Goal: Task Accomplishment & Management: Use online tool/utility

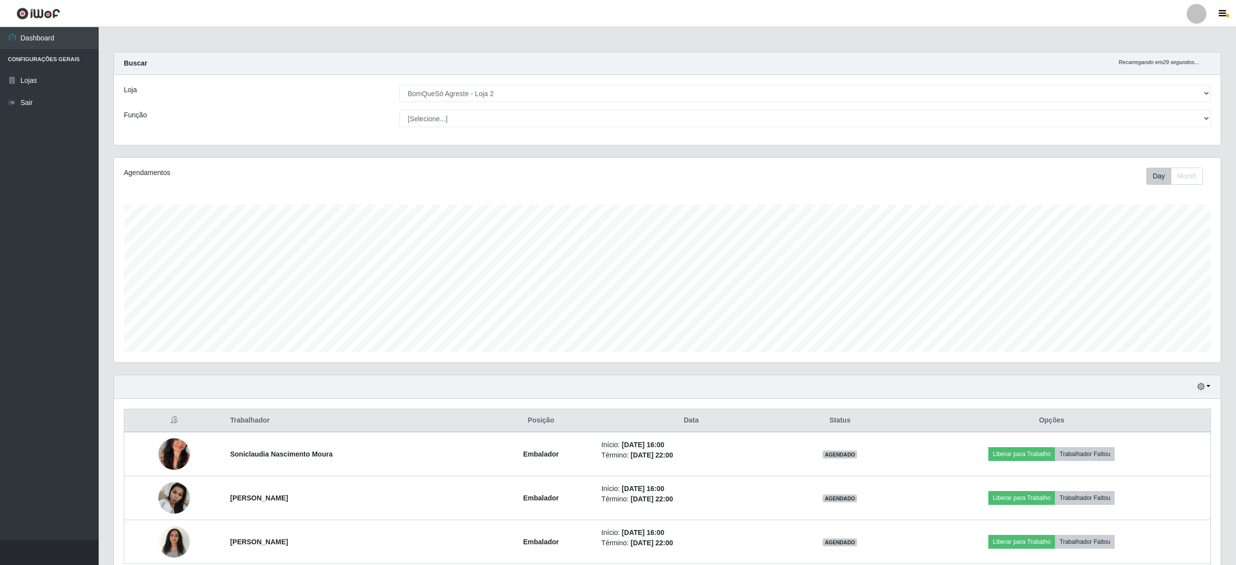
select select "214"
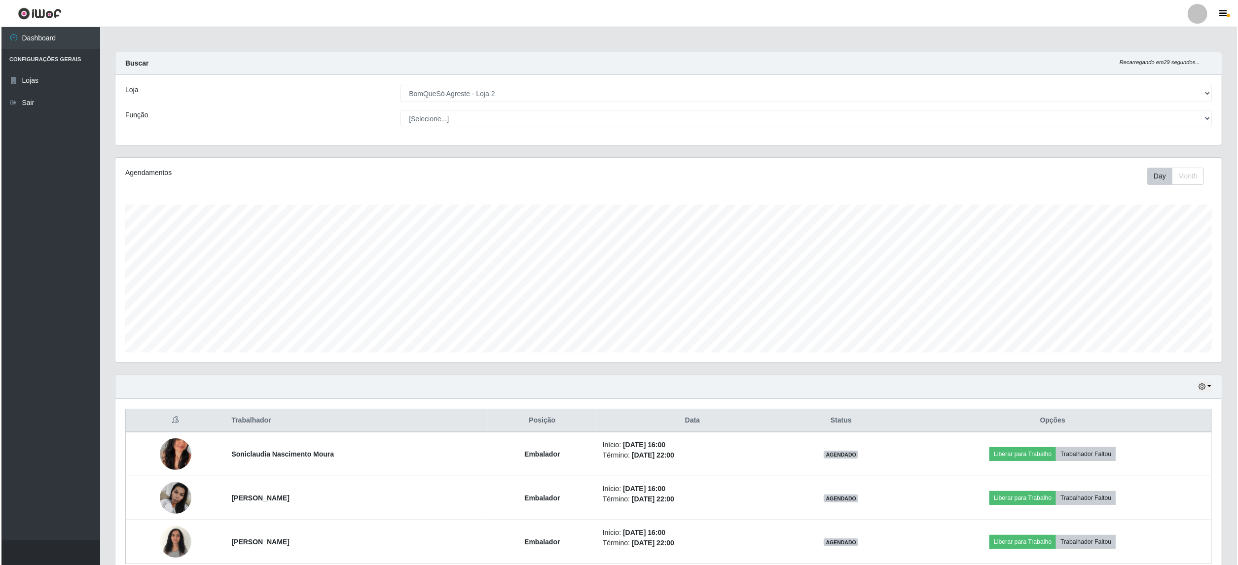
scroll to position [205, 1106]
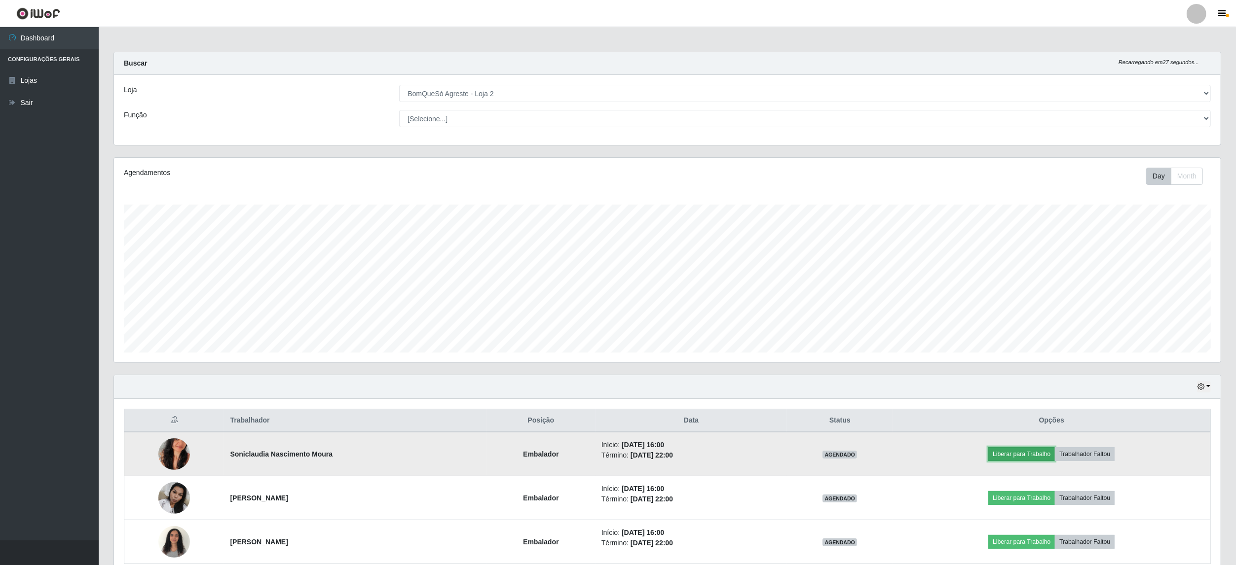
click at [1024, 455] on button "Liberar para Trabalho" at bounding box center [1021, 454] width 67 height 14
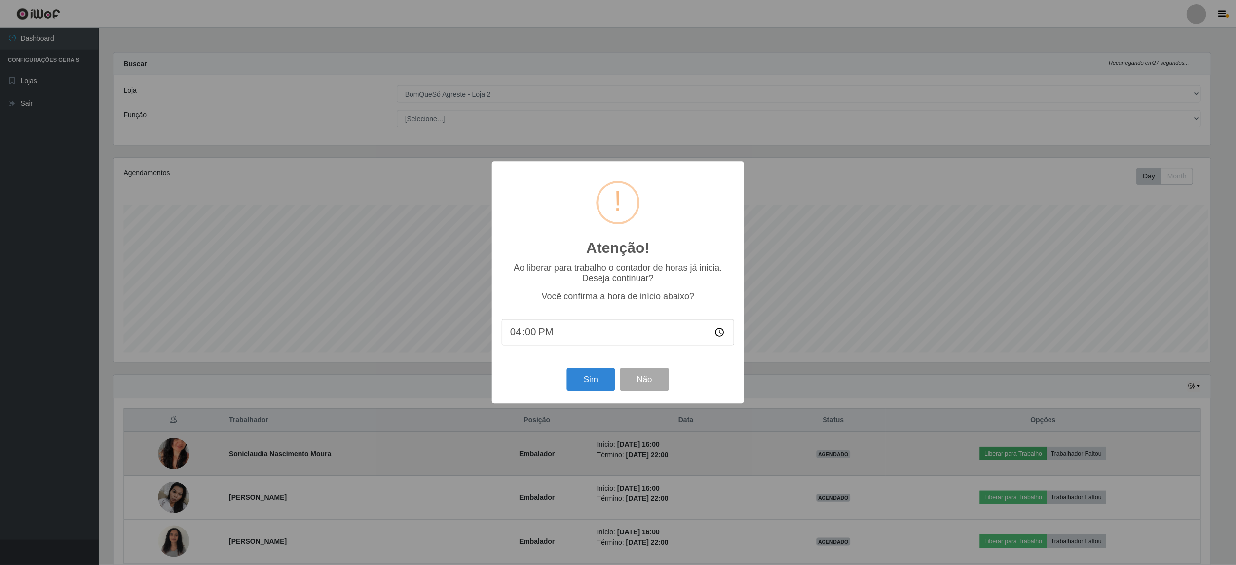
scroll to position [205, 1099]
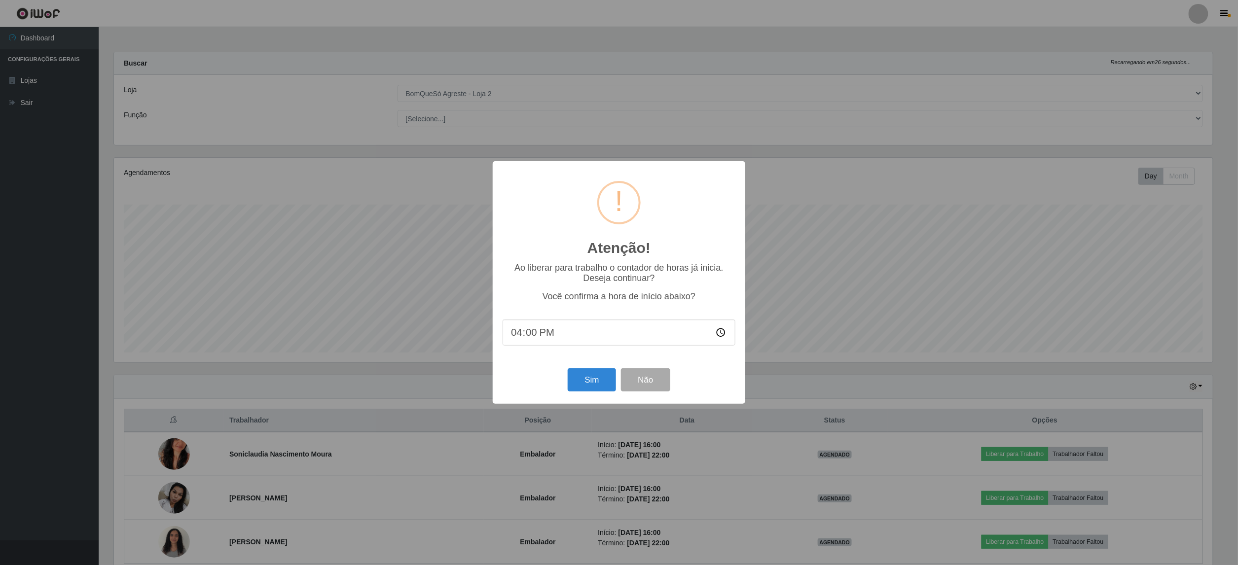
click at [825, 415] on div "Atenção! × Ao liberar para trabalho o contador de horas já inicia. Deseja conti…" at bounding box center [619, 282] width 1238 height 565
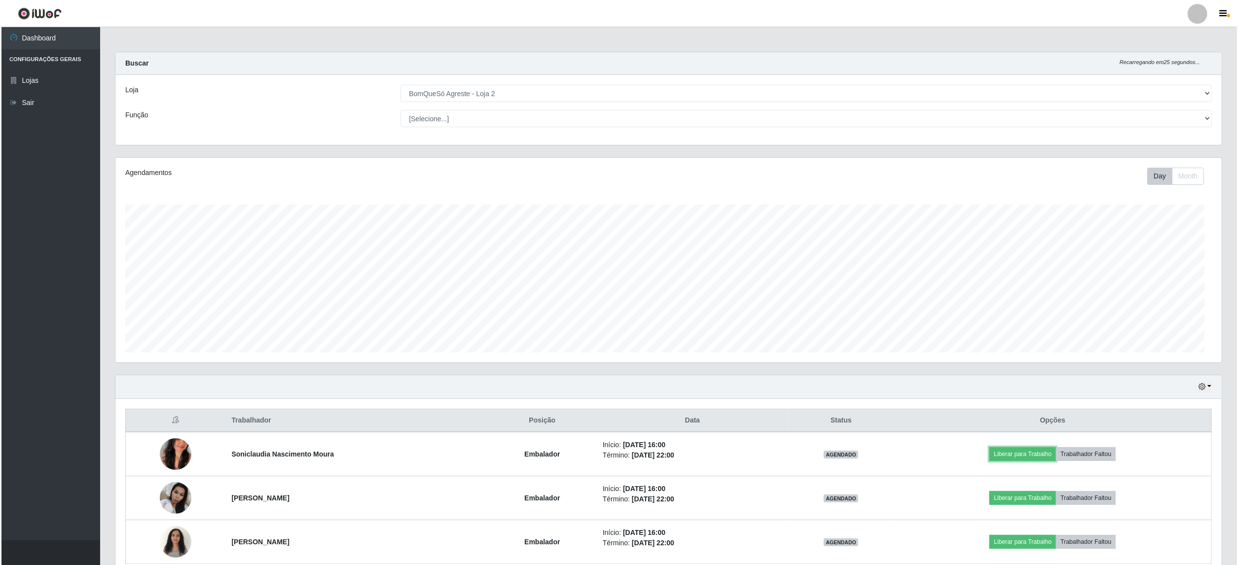
scroll to position [205, 1106]
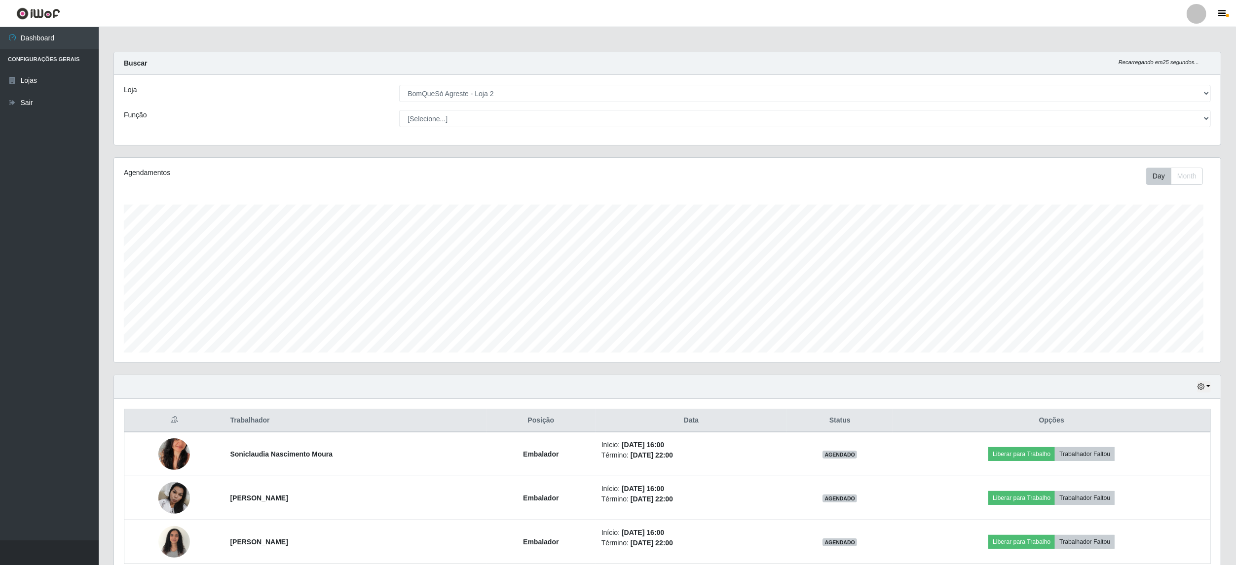
click at [833, 409] on div "Trabalhador Posição Data Status Opções Soniclaudia Nascimento Moura Embalador I…" at bounding box center [667, 486] width 1107 height 175
drag, startPoint x: 831, startPoint y: 403, endPoint x: 829, endPoint y: 383, distance: 19.8
click at [831, 401] on div "Trabalhador Posição Data Status Opções Soniclaudia Nascimento Moura Embalador I…" at bounding box center [667, 486] width 1107 height 175
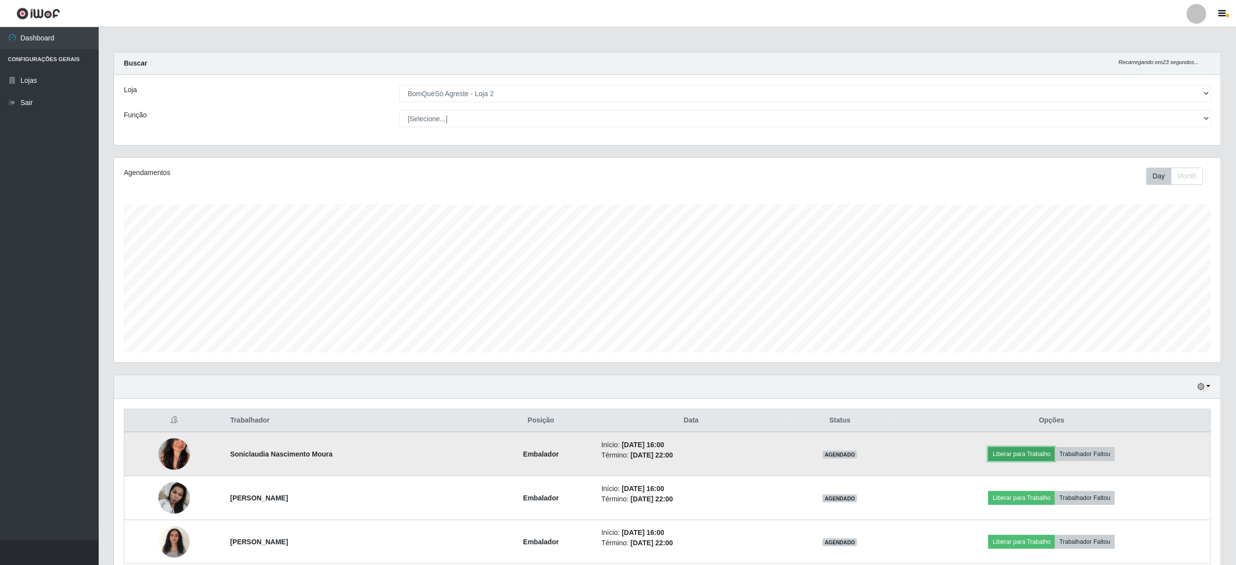
click at [1021, 454] on button "Liberar para Trabalho" at bounding box center [1021, 454] width 67 height 14
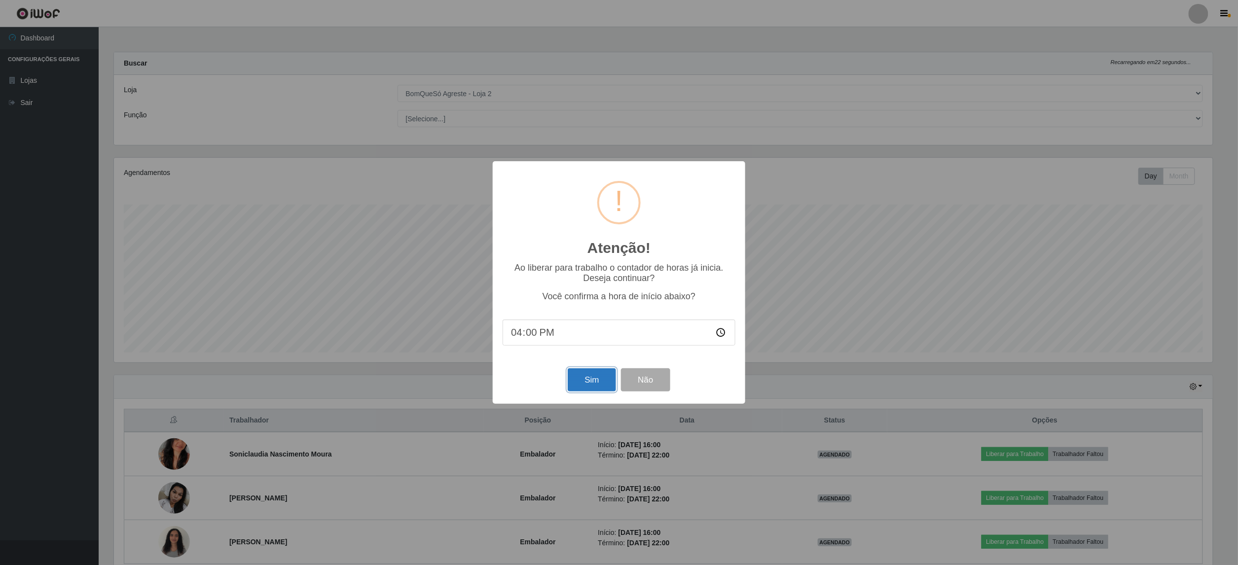
click at [582, 383] on button "Sim" at bounding box center [592, 380] width 48 height 23
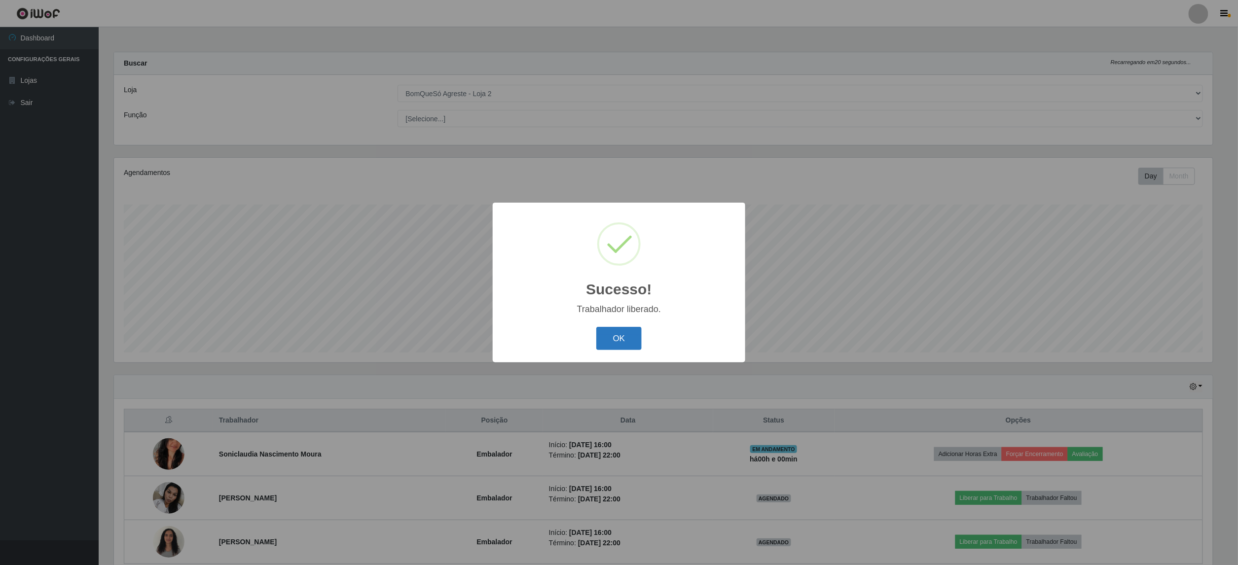
click at [630, 342] on button "OK" at bounding box center [619, 338] width 46 height 23
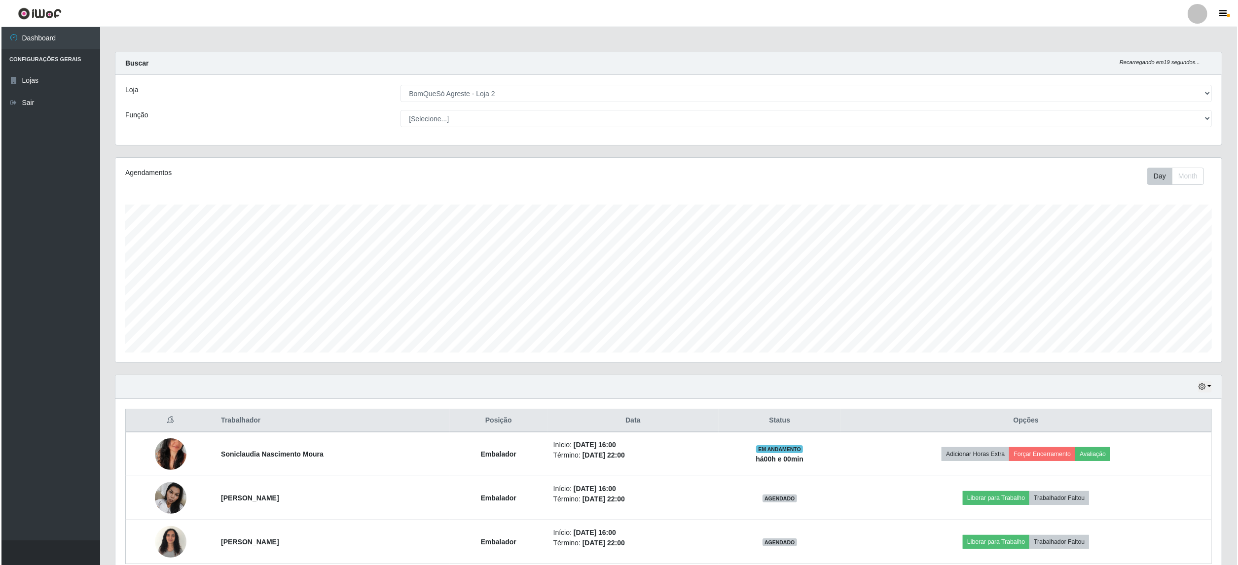
scroll to position [48, 0]
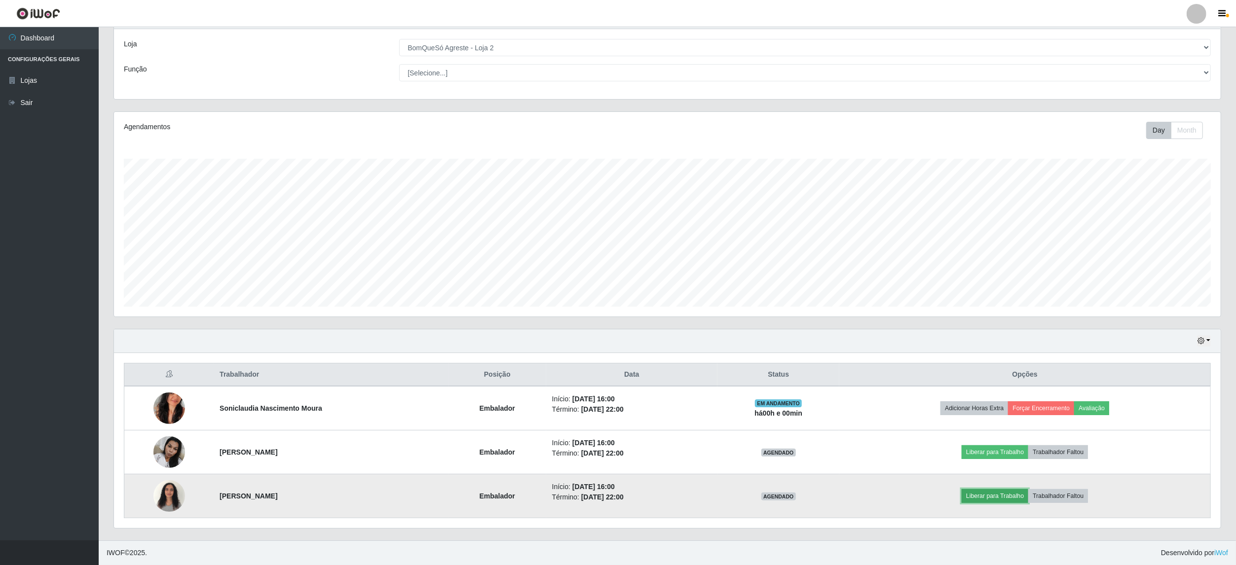
click at [987, 495] on button "Liberar para Trabalho" at bounding box center [995, 496] width 67 height 14
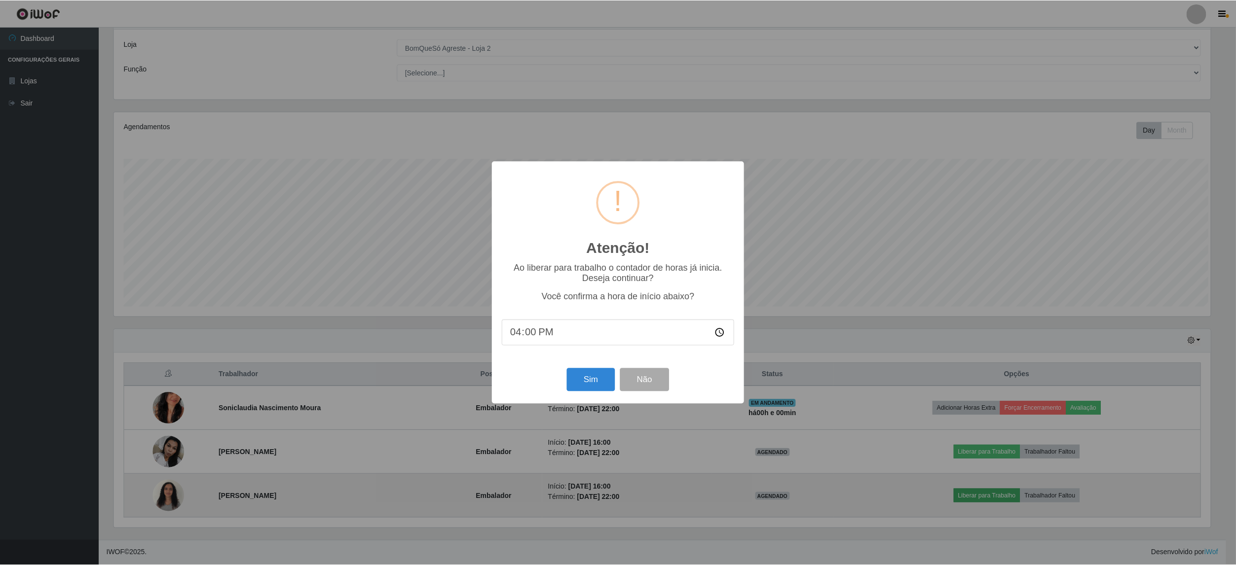
scroll to position [205, 1099]
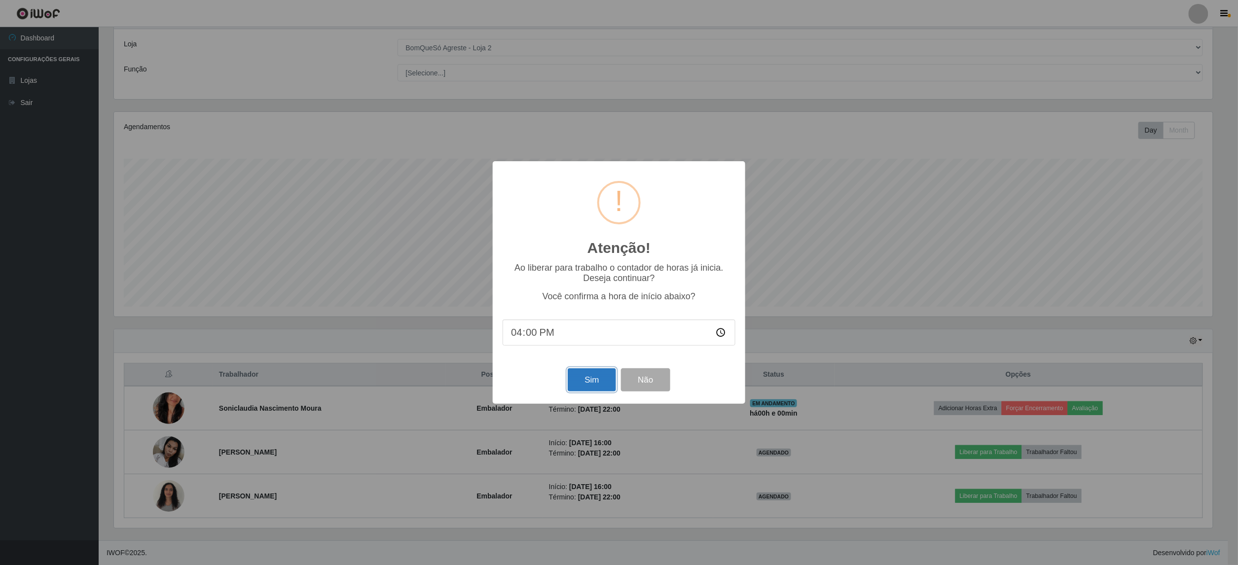
click at [593, 381] on button "Sim" at bounding box center [592, 380] width 48 height 23
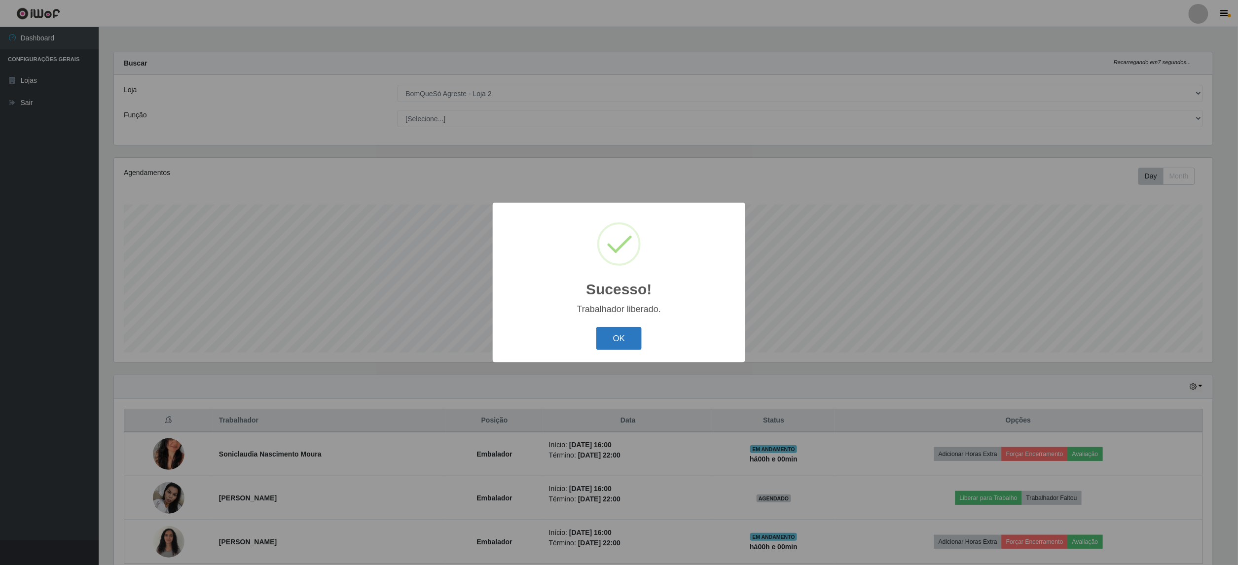
click at [616, 338] on button "OK" at bounding box center [619, 338] width 46 height 23
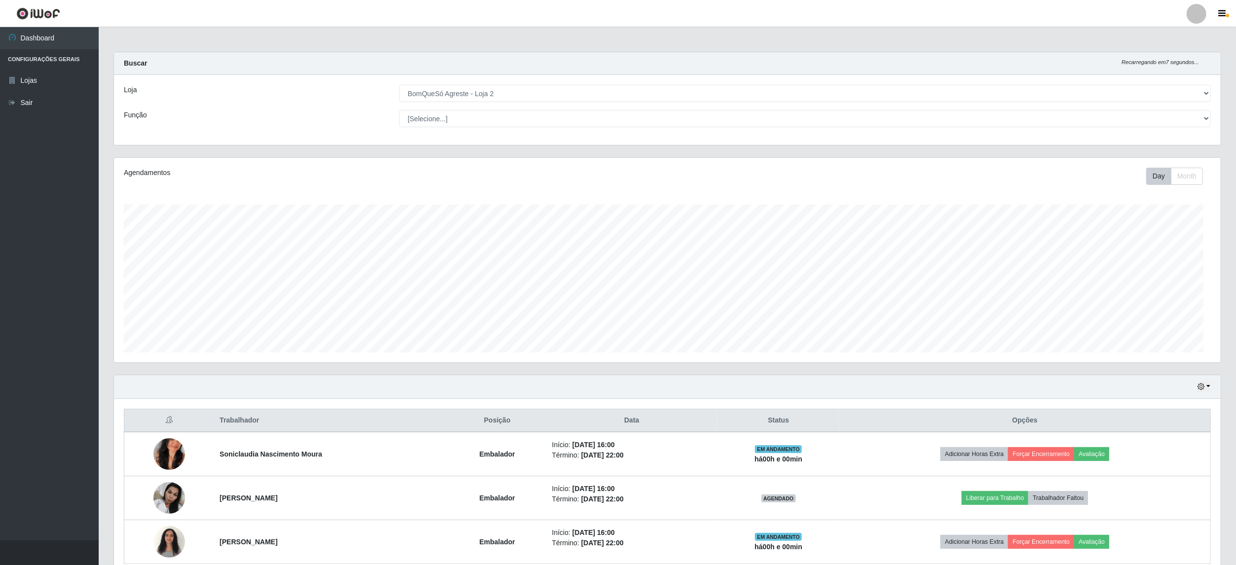
scroll to position [205, 1106]
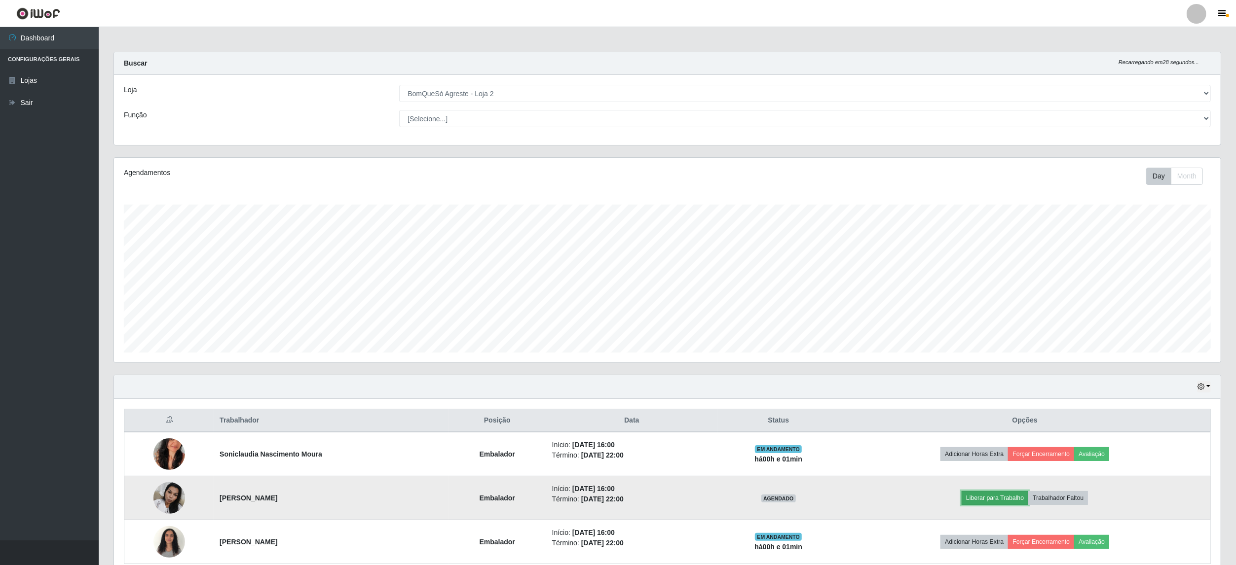
click at [1017, 499] on button "Liberar para Trabalho" at bounding box center [995, 498] width 67 height 14
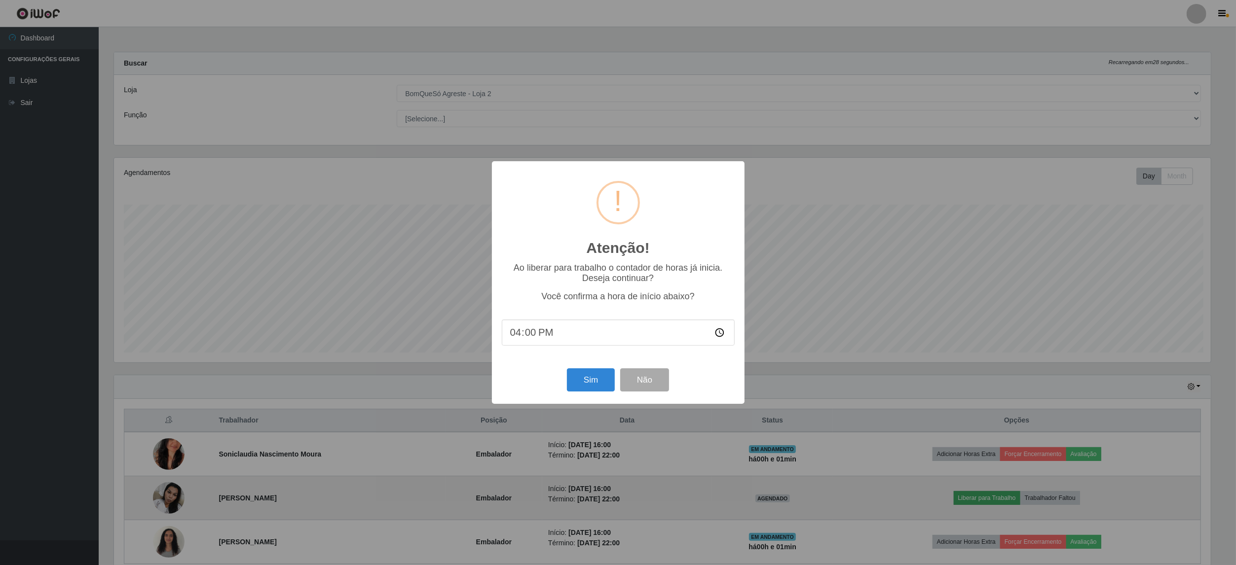
scroll to position [205, 1099]
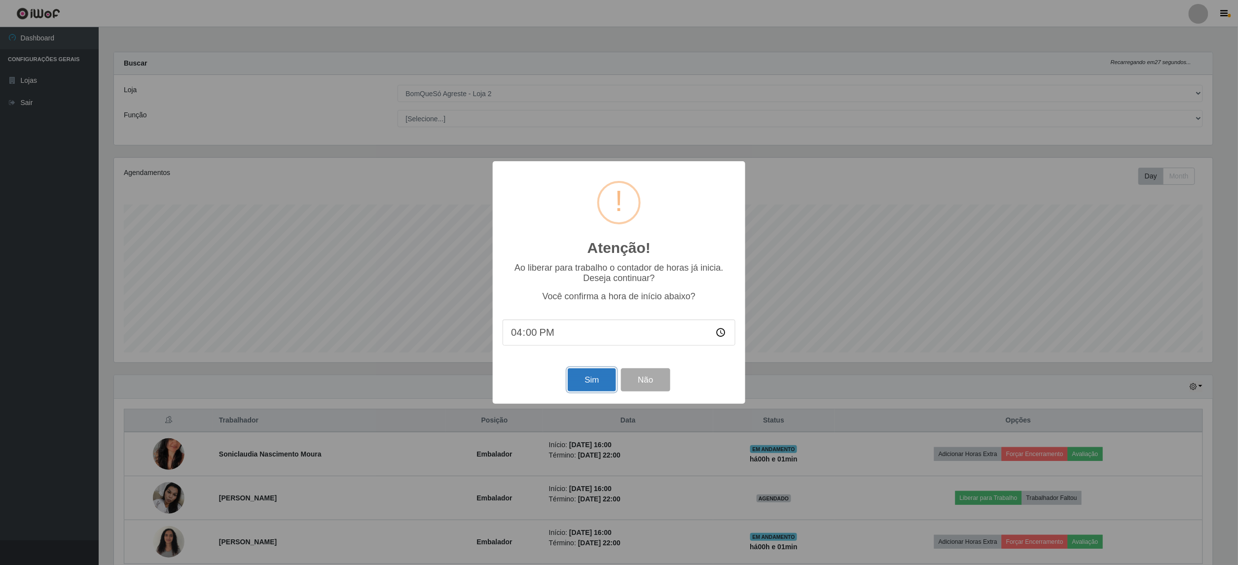
click at [600, 379] on button "Sim" at bounding box center [592, 380] width 48 height 23
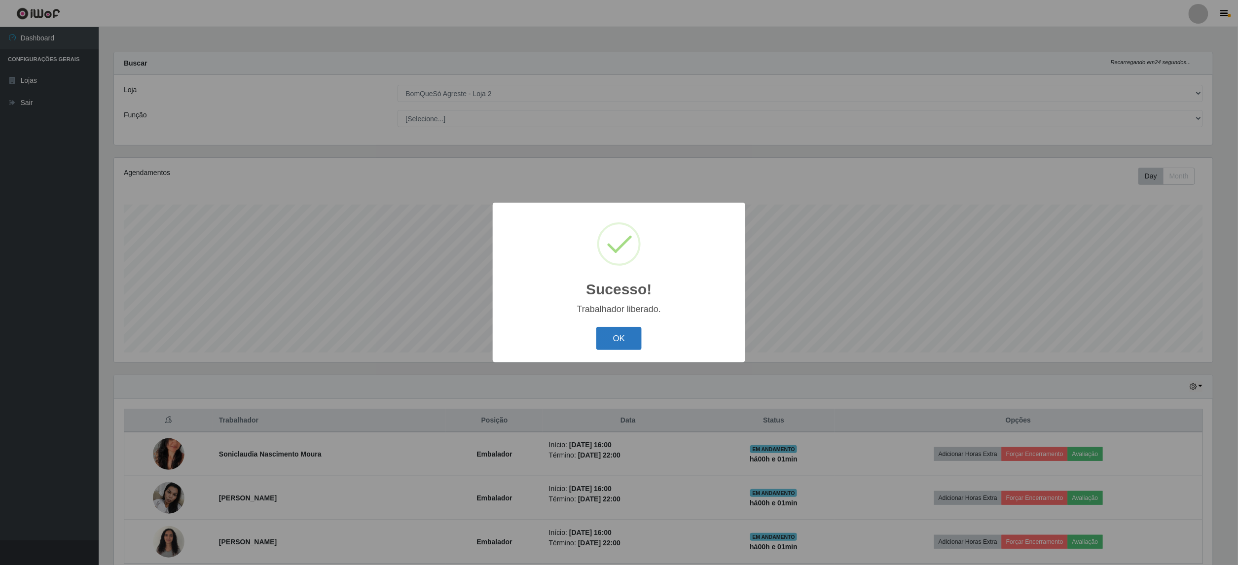
click at [619, 342] on button "OK" at bounding box center [619, 338] width 46 height 23
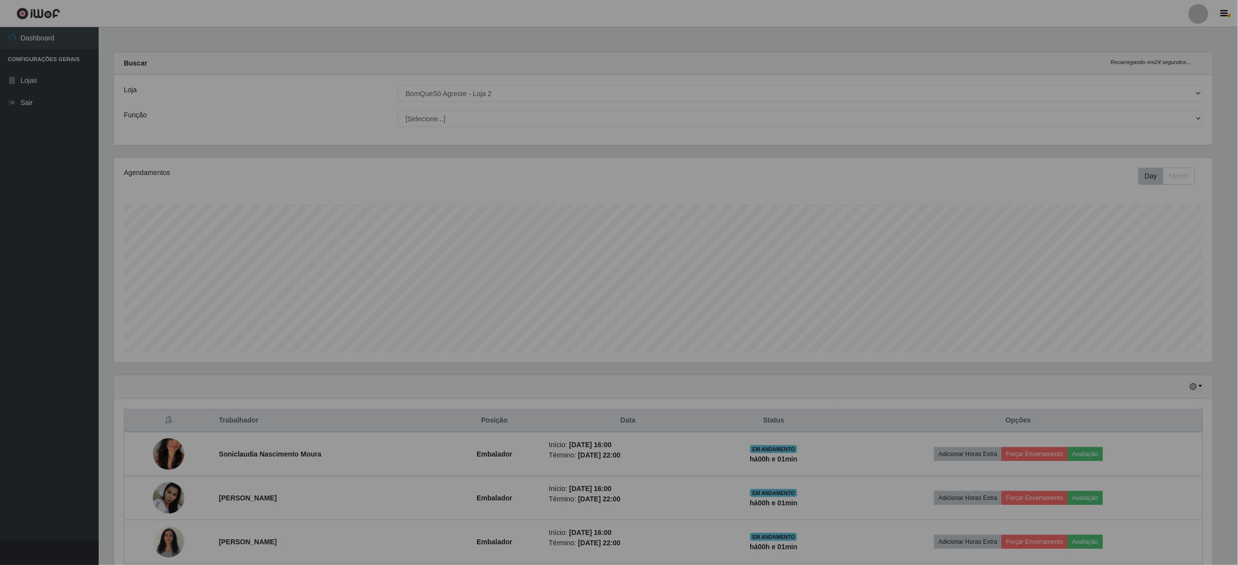
scroll to position [205, 1106]
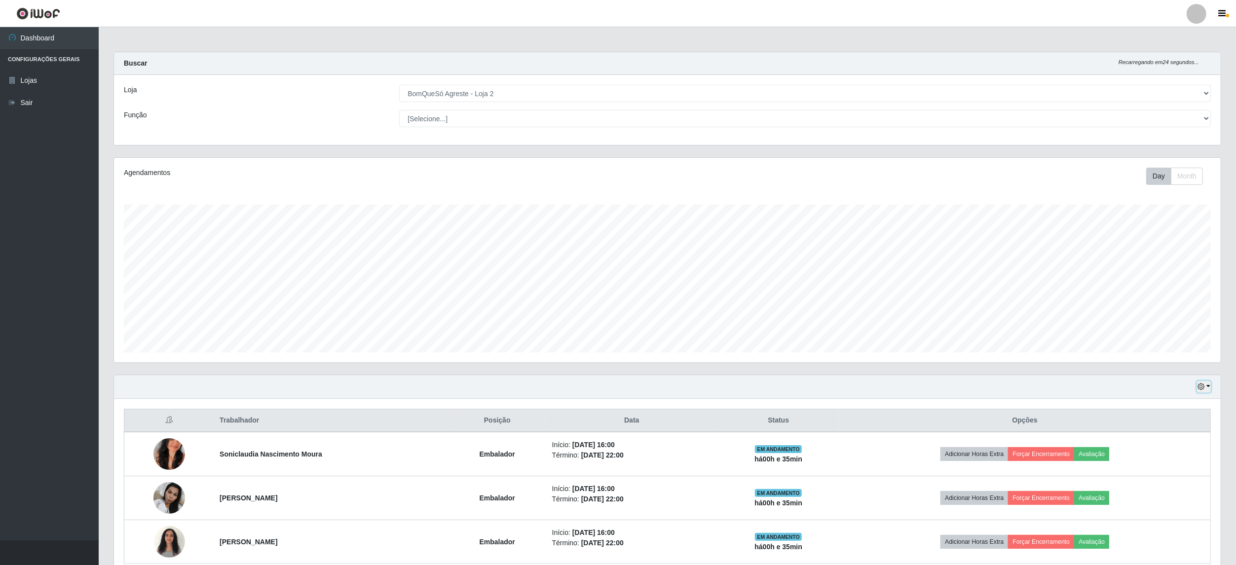
click at [1208, 385] on button "button" at bounding box center [1204, 386] width 14 height 11
click at [1146, 449] on button "3 dias" at bounding box center [1172, 446] width 78 height 21
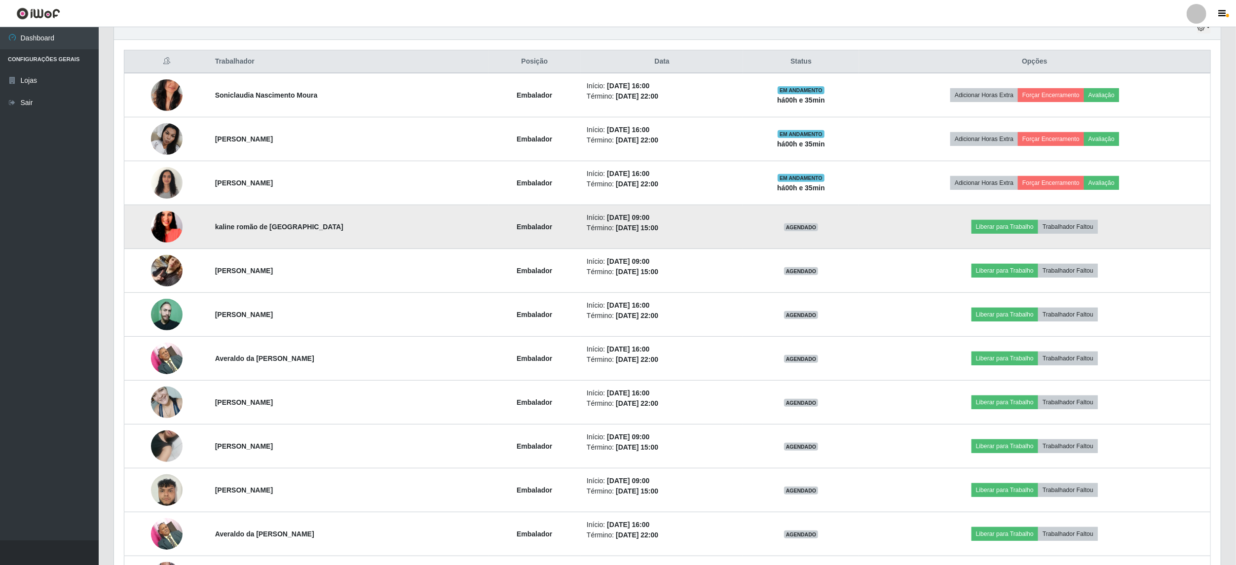
scroll to position [162, 0]
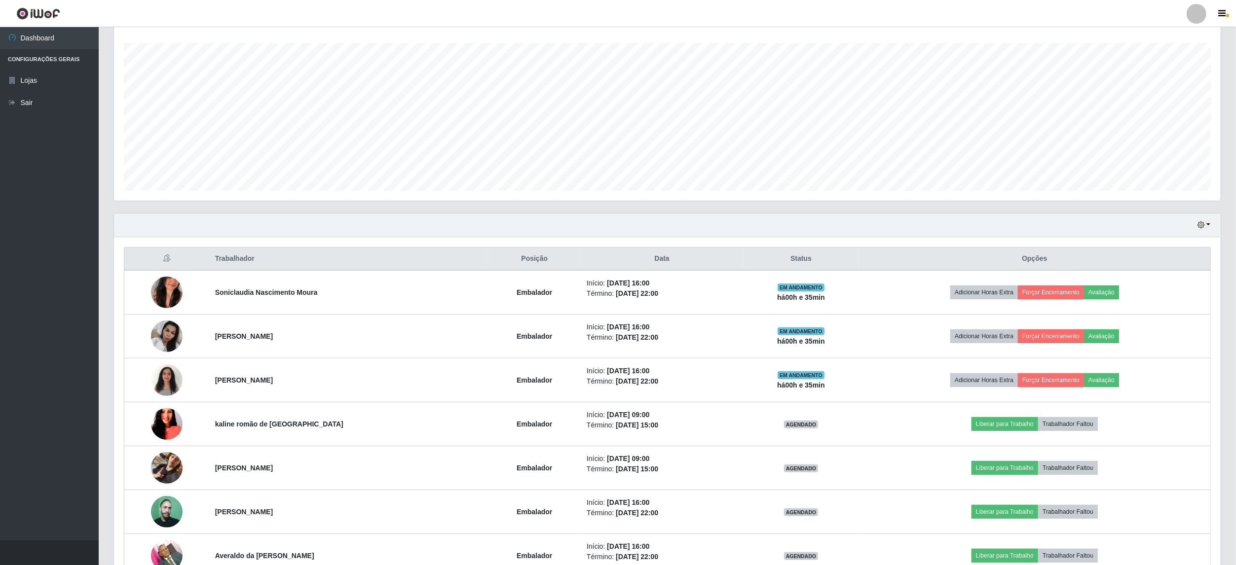
click at [1211, 230] on div "Hoje 1 dia 3 dias 1 Semana Não encerrados" at bounding box center [667, 226] width 1107 height 24
click at [1208, 225] on button "button" at bounding box center [1204, 225] width 14 height 11
click at [1153, 305] on button "1 Semana" at bounding box center [1172, 305] width 78 height 21
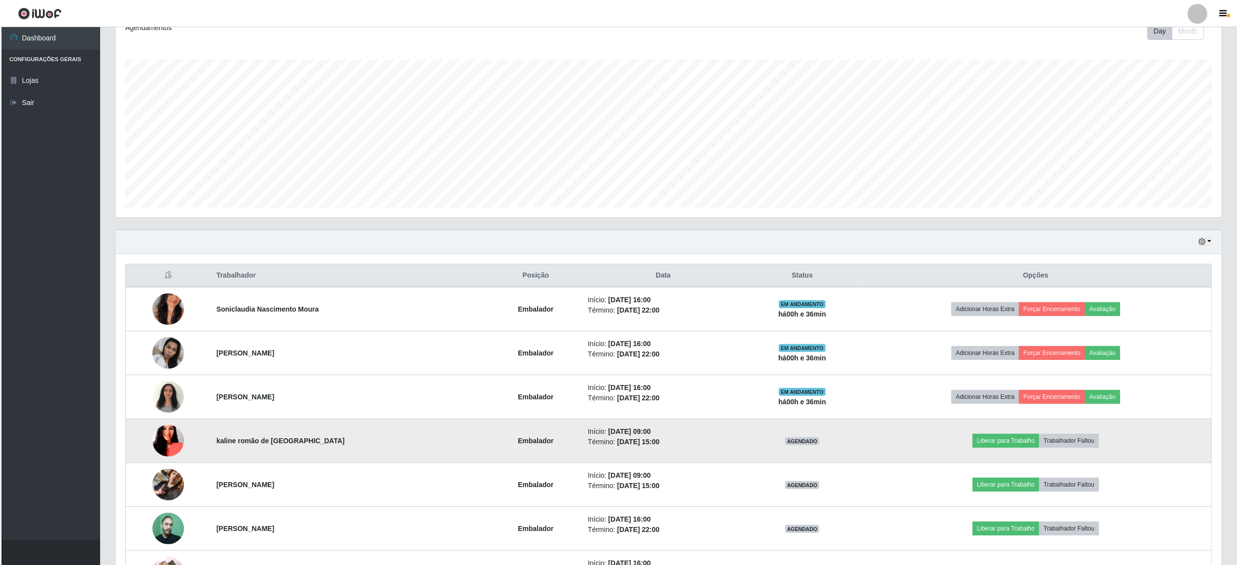
scroll to position [0, 0]
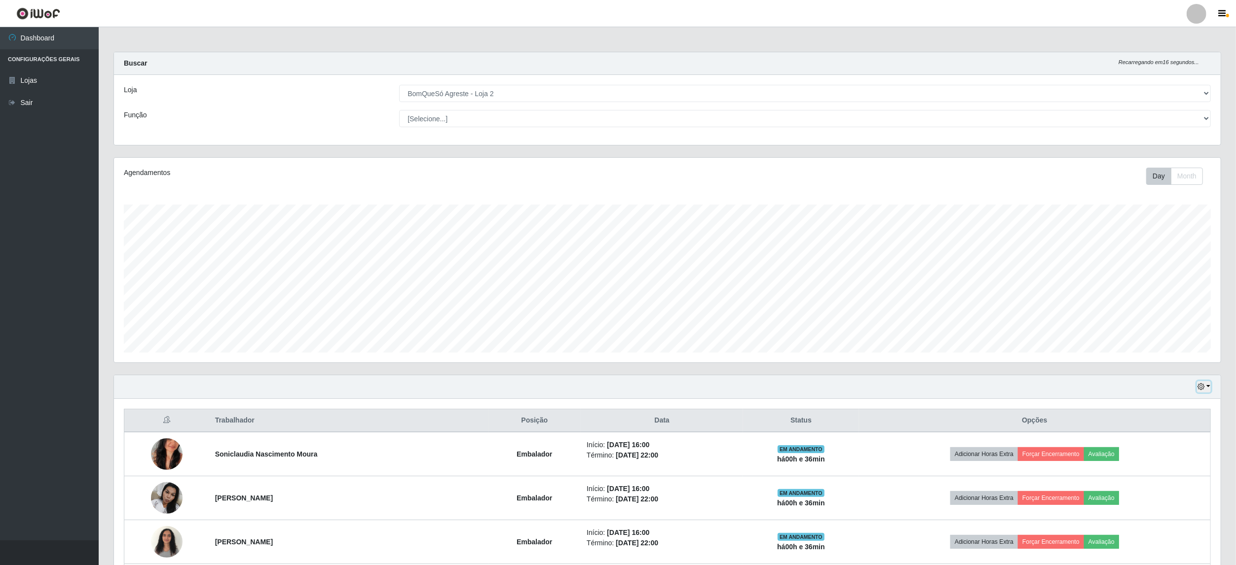
click at [1208, 390] on button "button" at bounding box center [1204, 386] width 14 height 11
click at [1155, 488] on button "Não encerrados" at bounding box center [1172, 487] width 78 height 20
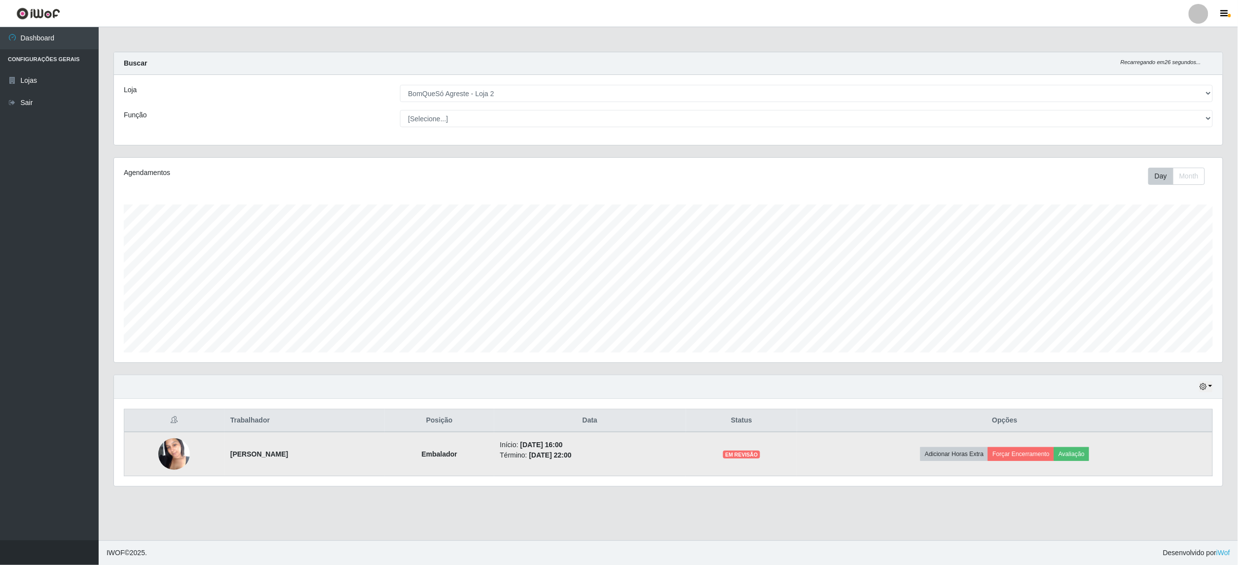
click at [163, 452] on img at bounding box center [174, 454] width 32 height 42
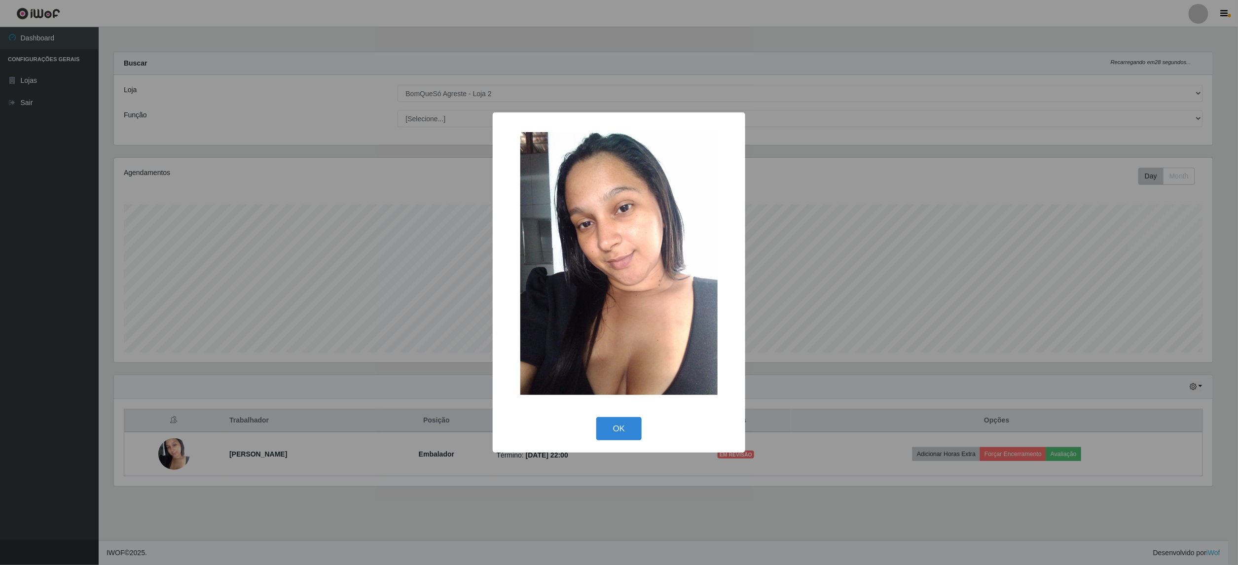
click at [616, 443] on div "OK Cancel" at bounding box center [619, 429] width 233 height 28
click at [618, 434] on button "OK" at bounding box center [619, 428] width 46 height 23
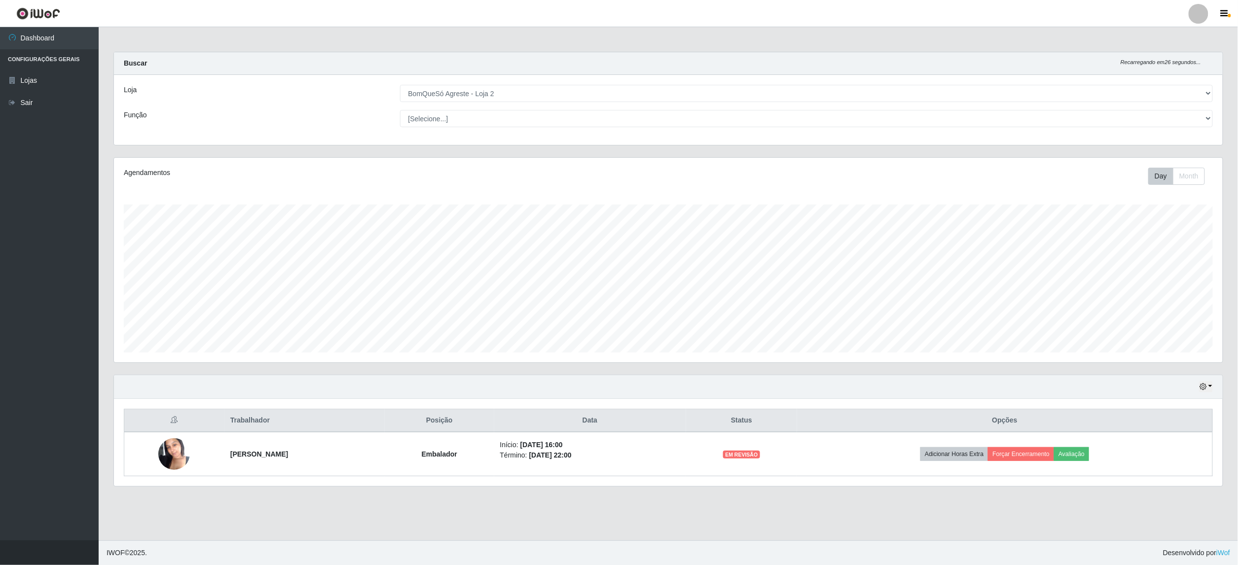
scroll to position [205, 1109]
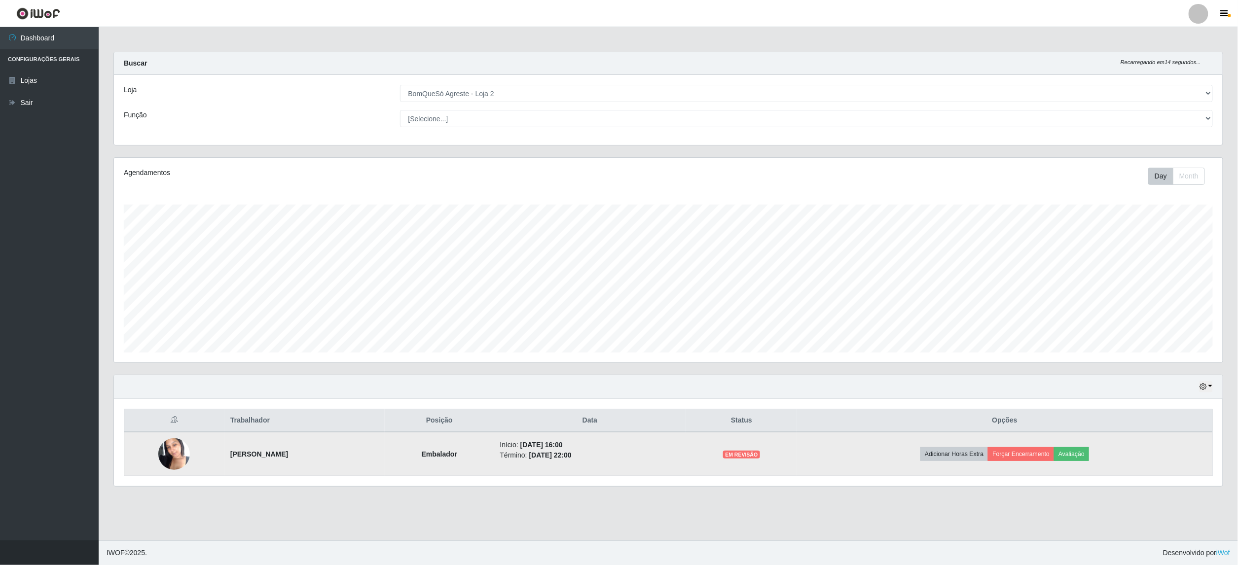
click at [168, 460] on img at bounding box center [174, 454] width 32 height 42
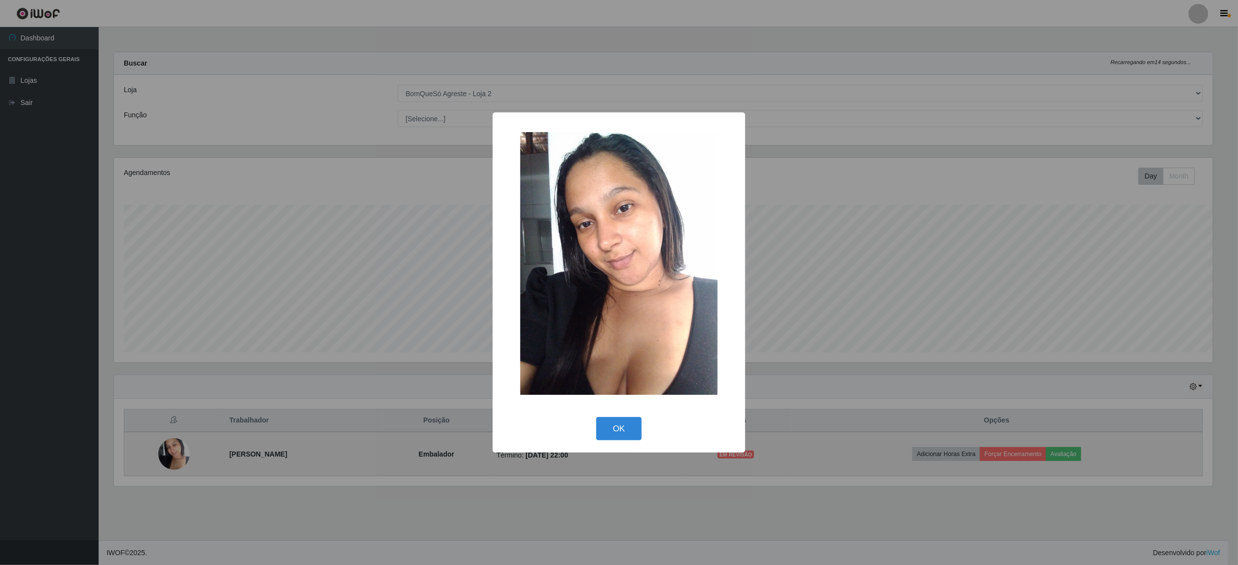
scroll to position [493162, 492268]
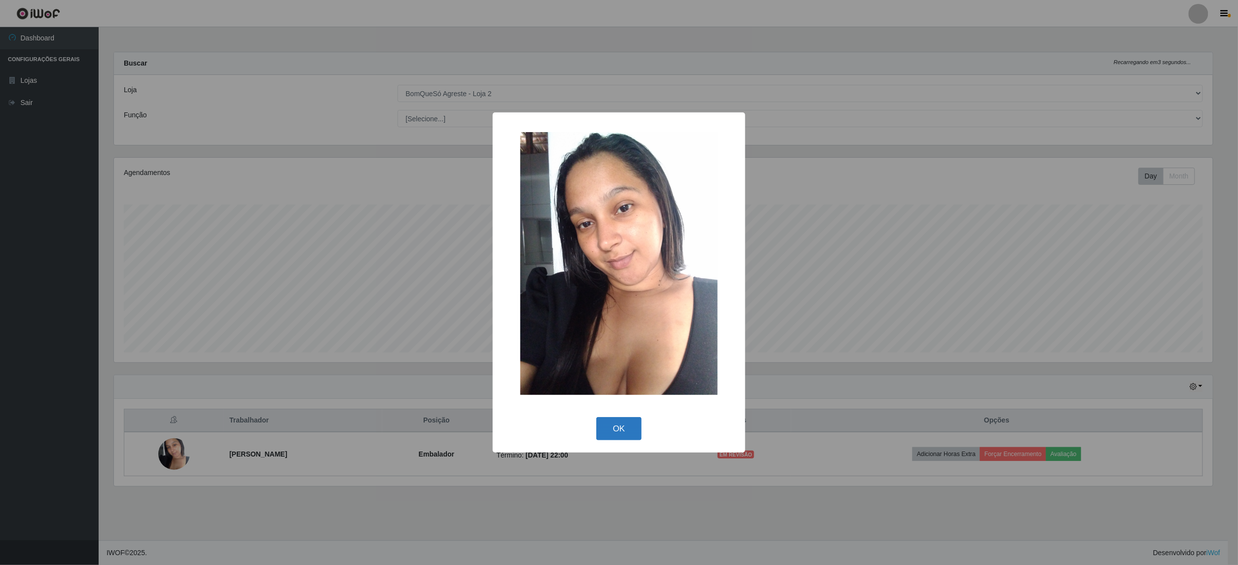
click at [608, 429] on button "OK" at bounding box center [619, 428] width 46 height 23
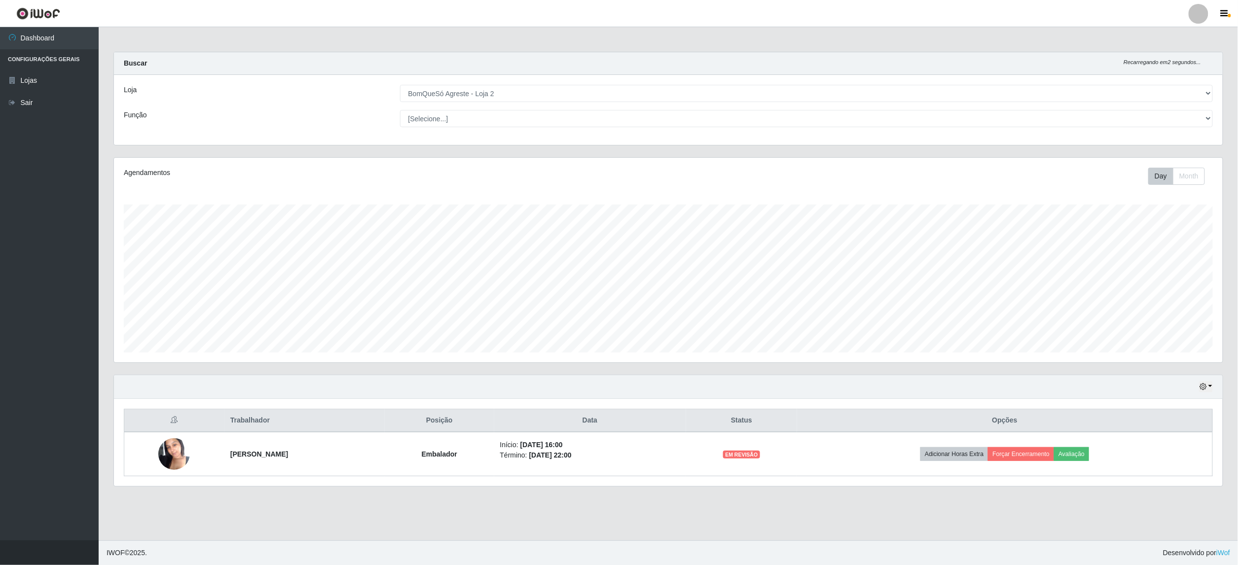
scroll to position [205, 1109]
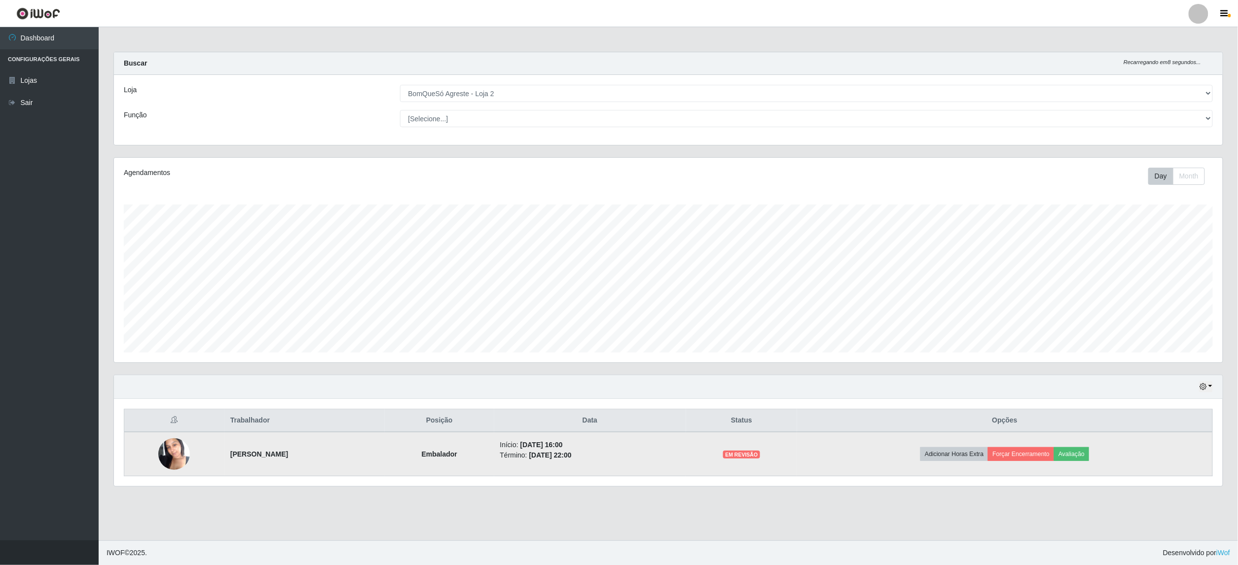
click at [160, 464] on img at bounding box center [174, 454] width 32 height 42
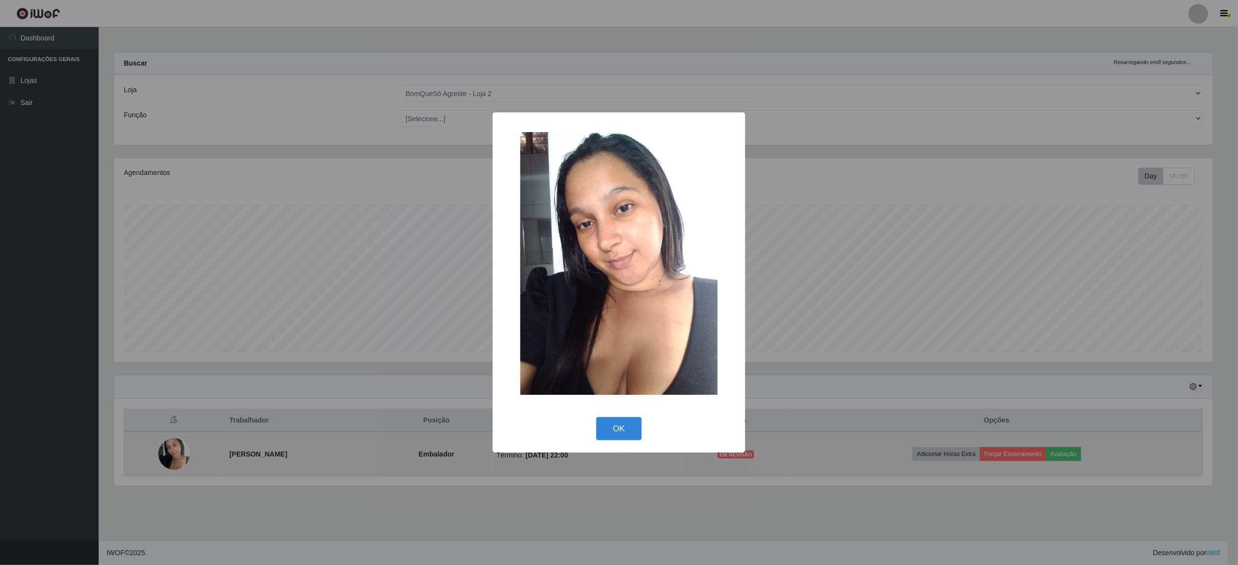
scroll to position [493162, 492268]
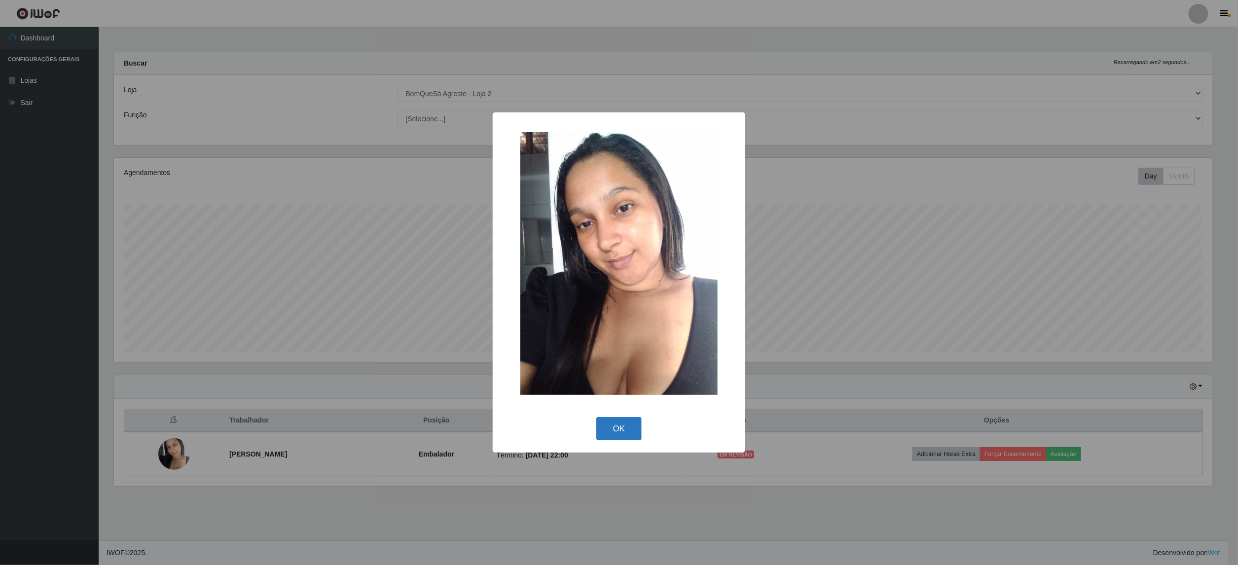
click at [626, 432] on button "OK" at bounding box center [619, 428] width 46 height 23
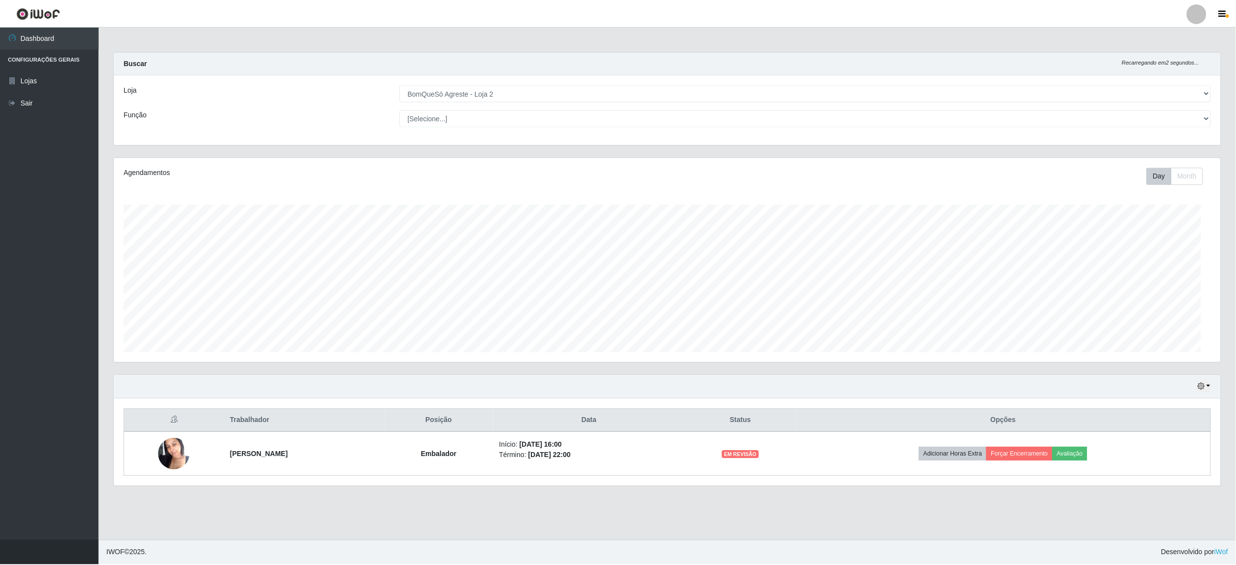
scroll to position [205, 1109]
click at [1211, 385] on button "button" at bounding box center [1206, 386] width 14 height 11
click at [1162, 404] on button "Hoje" at bounding box center [1174, 404] width 78 height 21
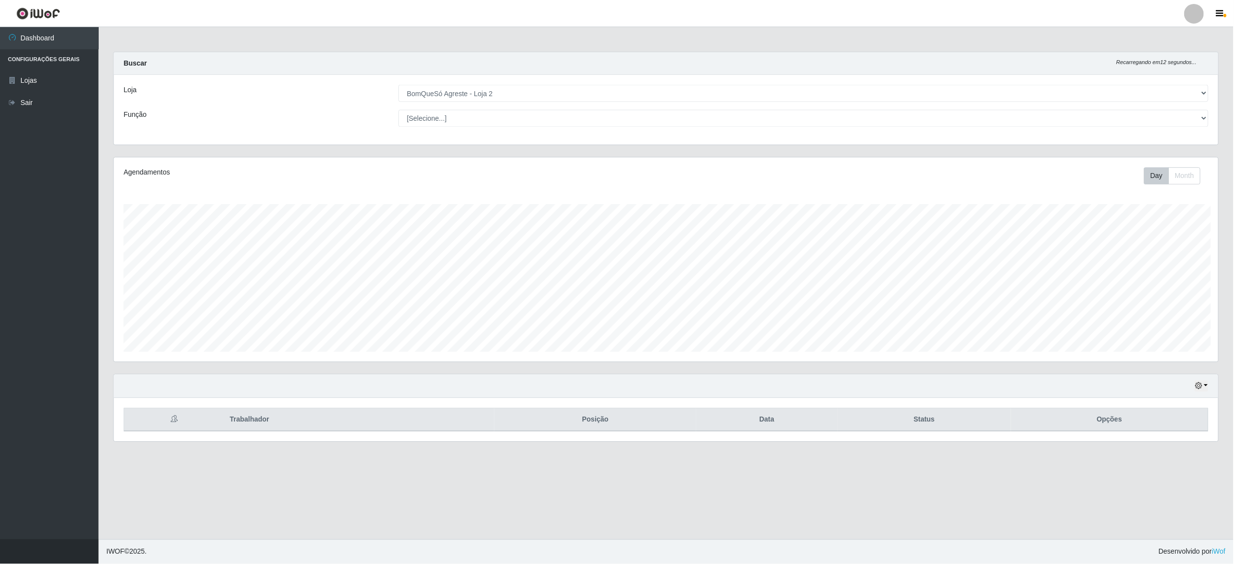
scroll to position [493162, 492261]
